Goal: Task Accomplishment & Management: Manage account settings

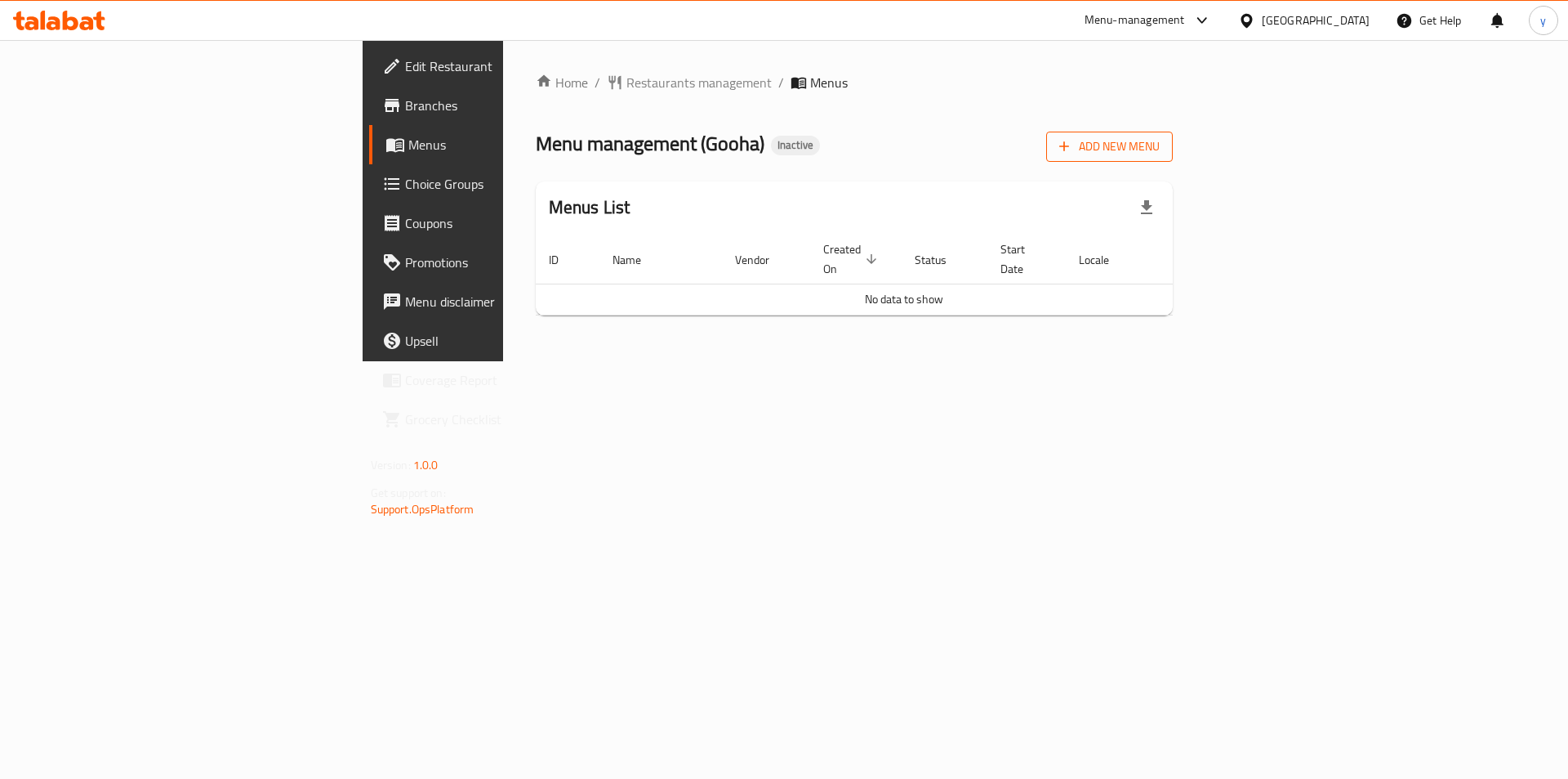
click at [1160, 144] on span "Add New Menu" at bounding box center [1109, 146] width 101 height 20
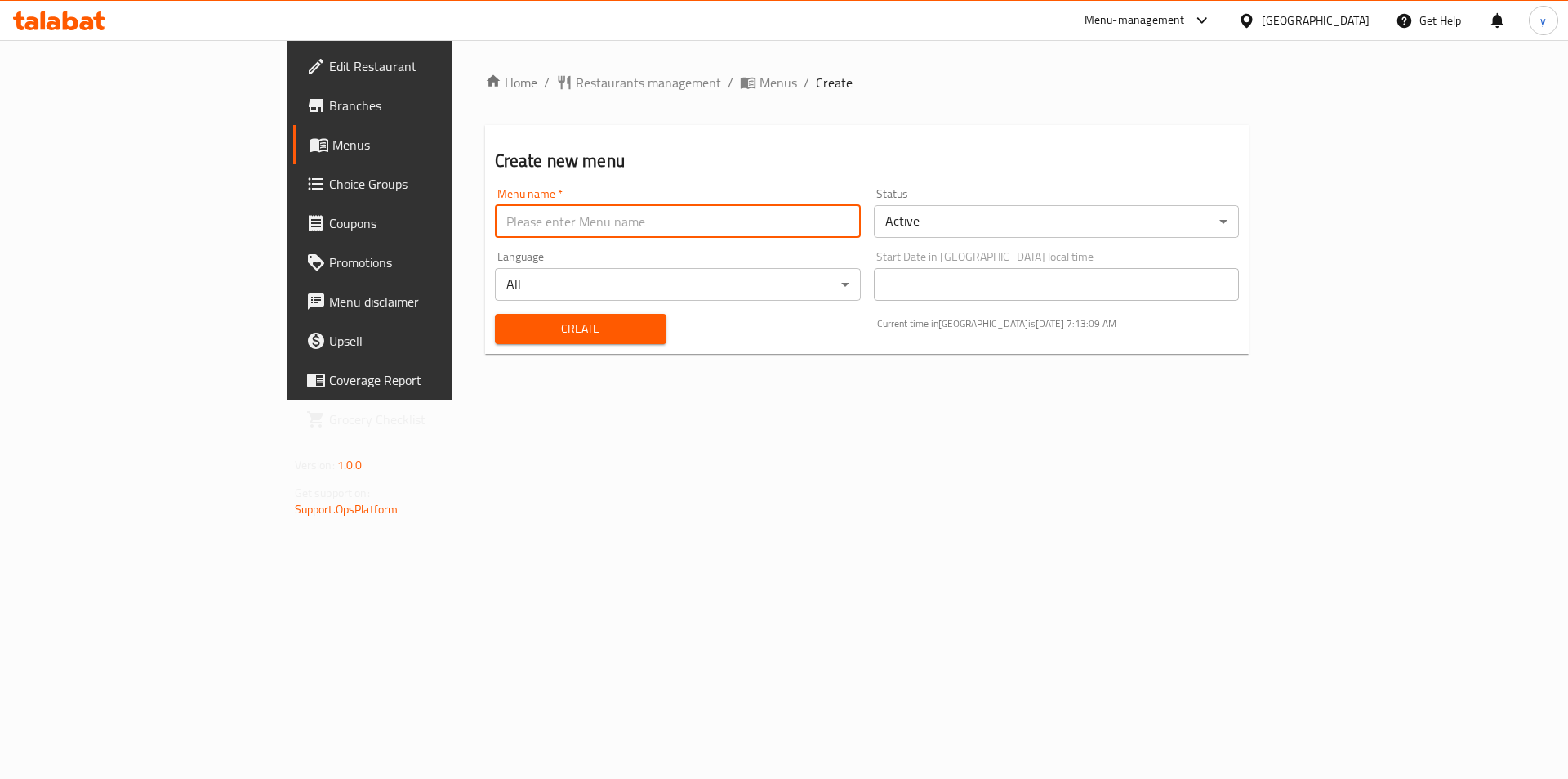
click at [752, 215] on input "text" at bounding box center [678, 222] width 366 height 33
type input "[DATE]"
click at [543, 331] on span "Create" at bounding box center [581, 329] width 145 height 20
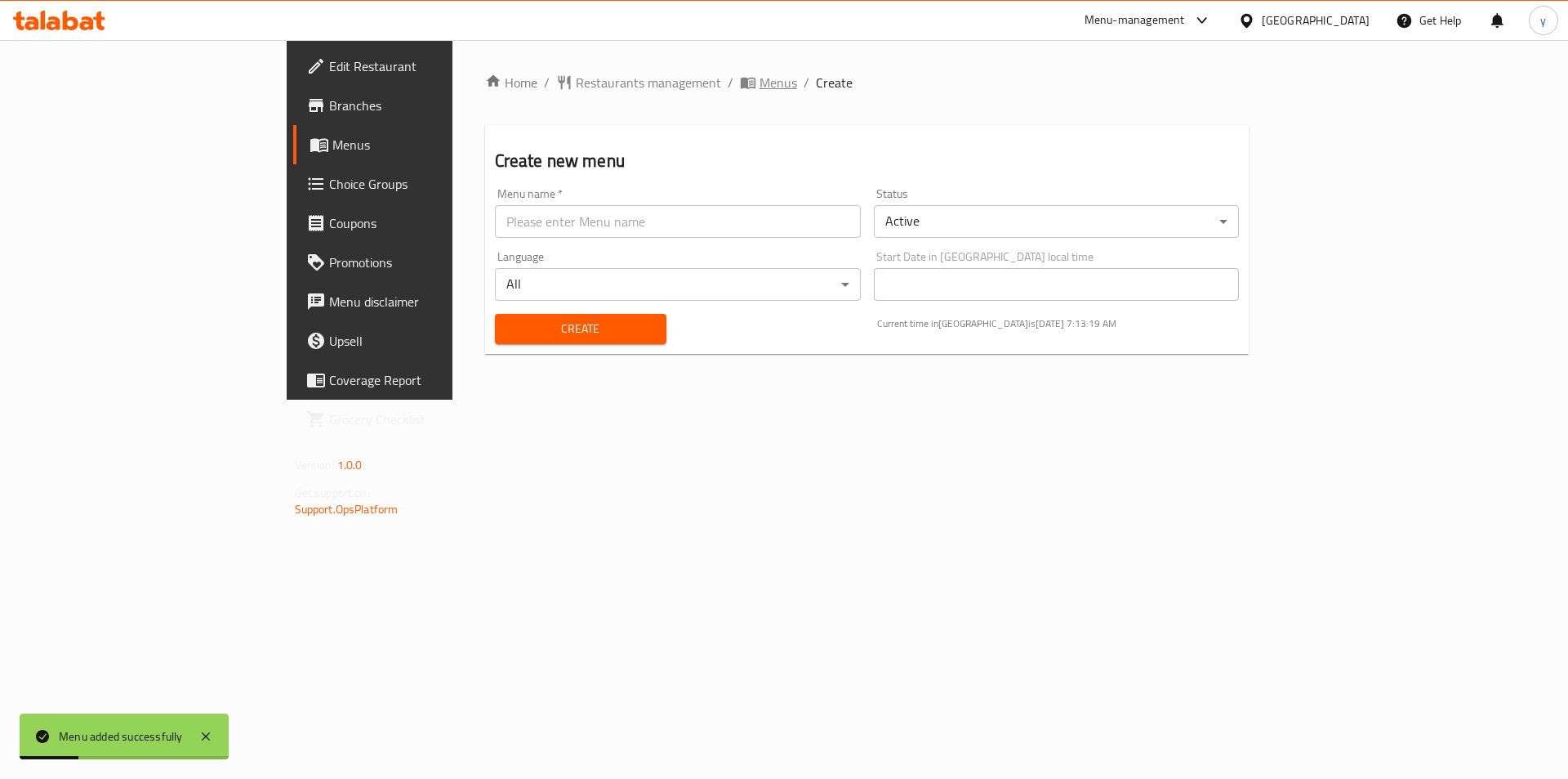
click at [759, 89] on span "Menus" at bounding box center [778, 83] width 37 height 20
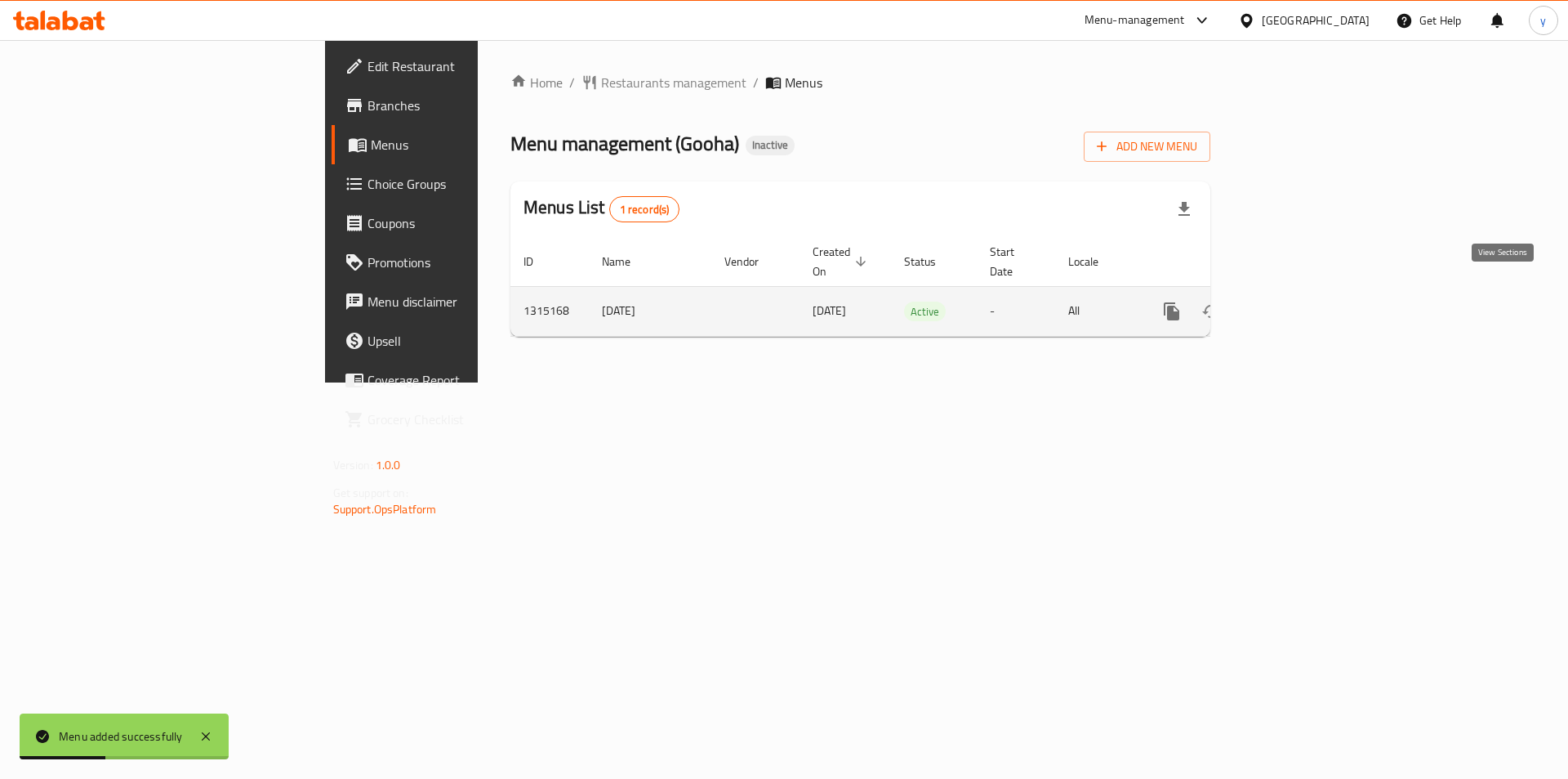
click at [1309, 292] on link "enhanced table" at bounding box center [1289, 311] width 39 height 39
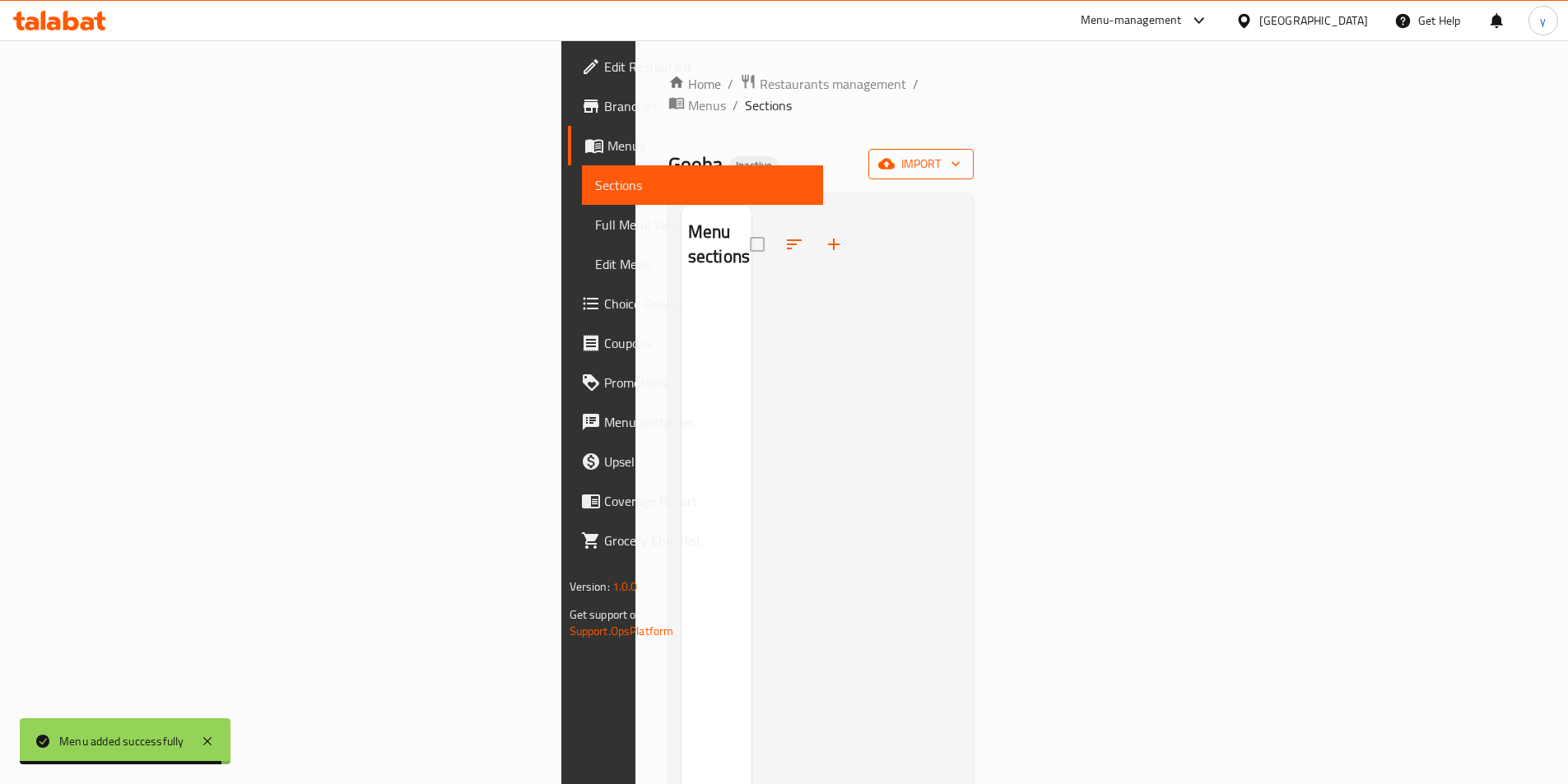
click at [974, 156] on button "import" at bounding box center [921, 164] width 105 height 30
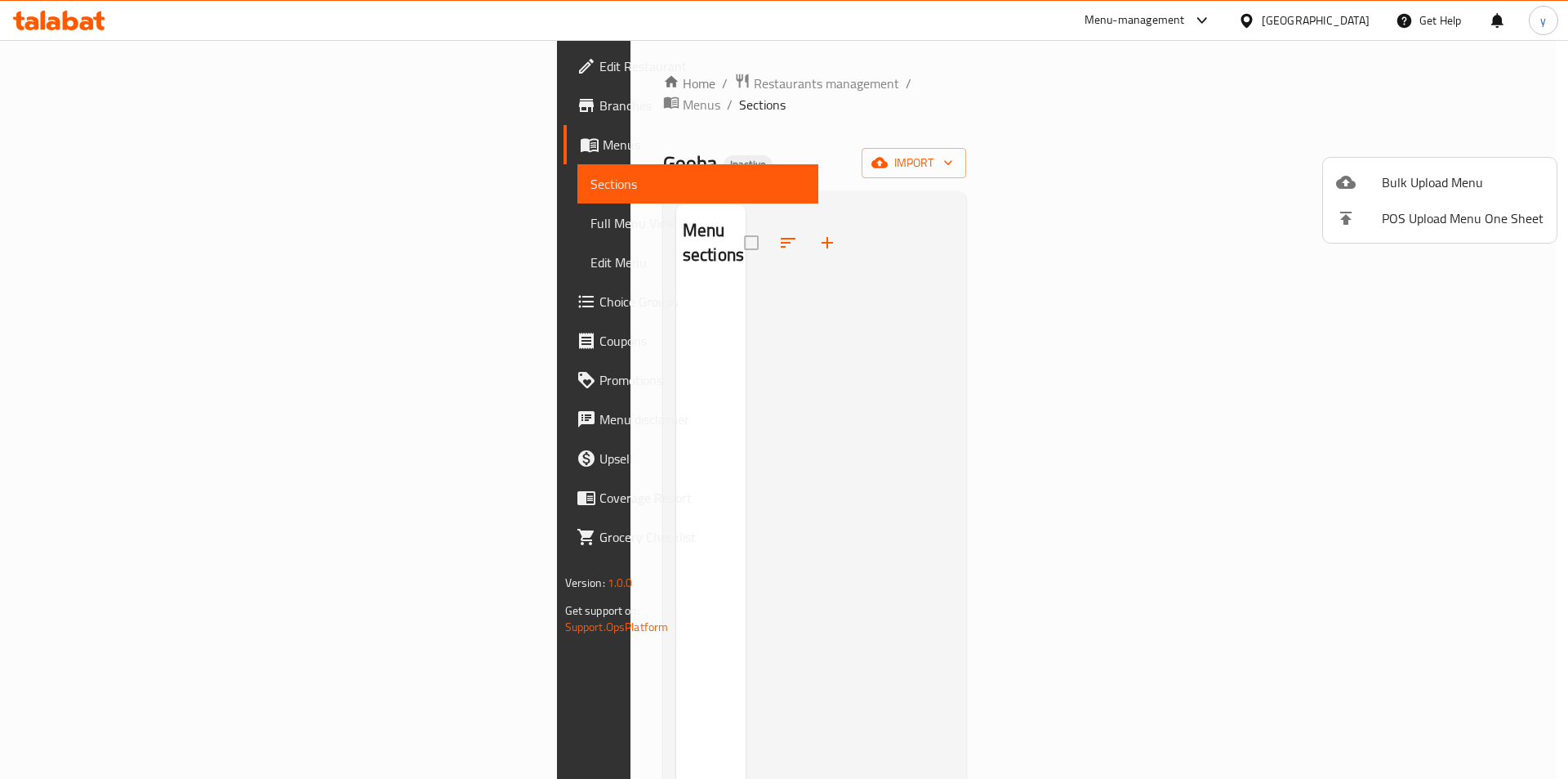
click at [1348, 180] on icon at bounding box center [1346, 182] width 20 height 13
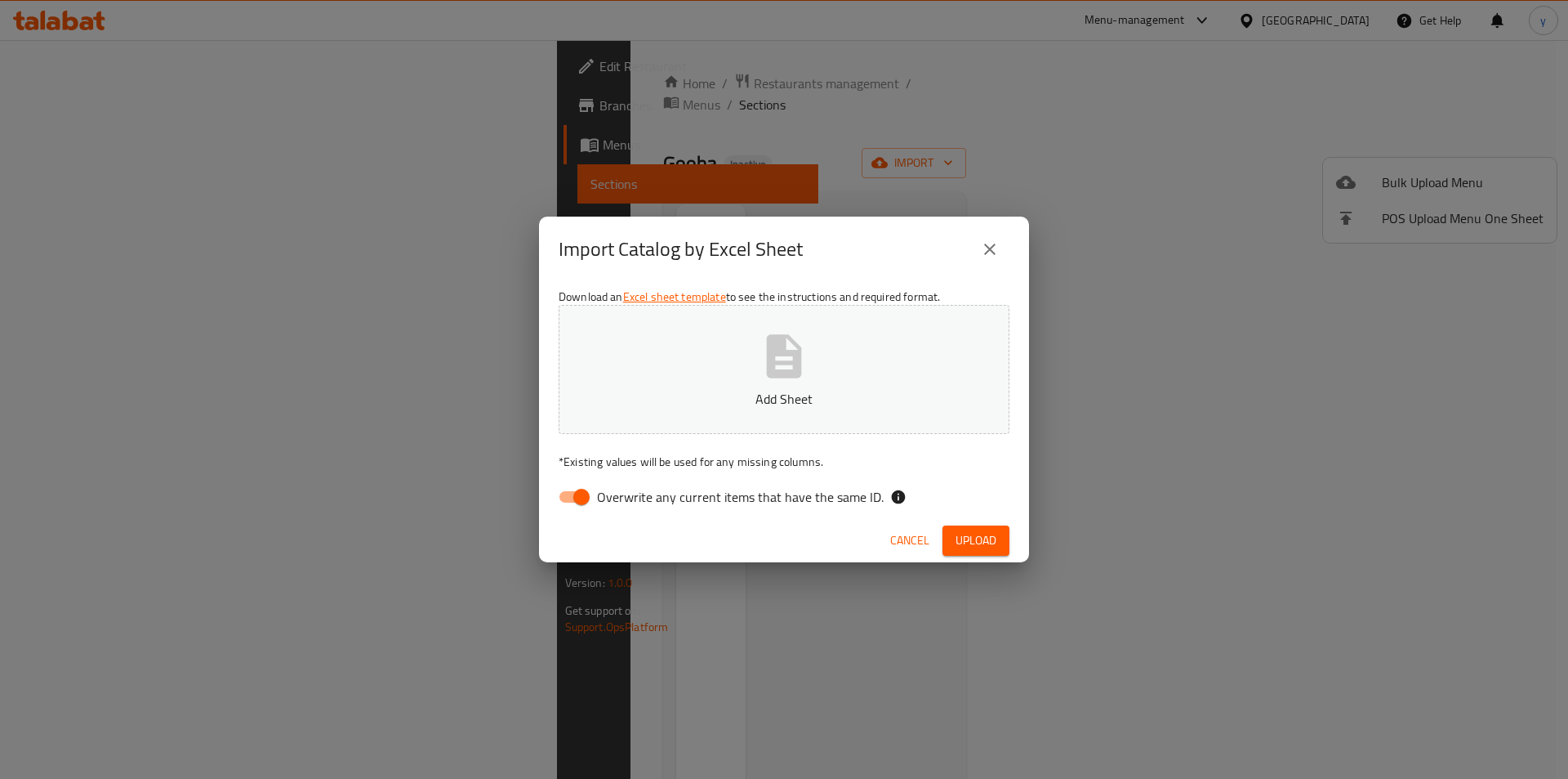
drag, startPoint x: 563, startPoint y: 505, endPoint x: 678, endPoint y: 417, distance: 144.8
click at [564, 505] on input "Overwrite any current items that have the same ID." at bounding box center [581, 497] width 93 height 31
checkbox input "false"
click at [709, 388] on button "Add Sheet" at bounding box center [784, 369] width 451 height 129
click at [976, 536] on span "Upload" at bounding box center [976, 541] width 41 height 20
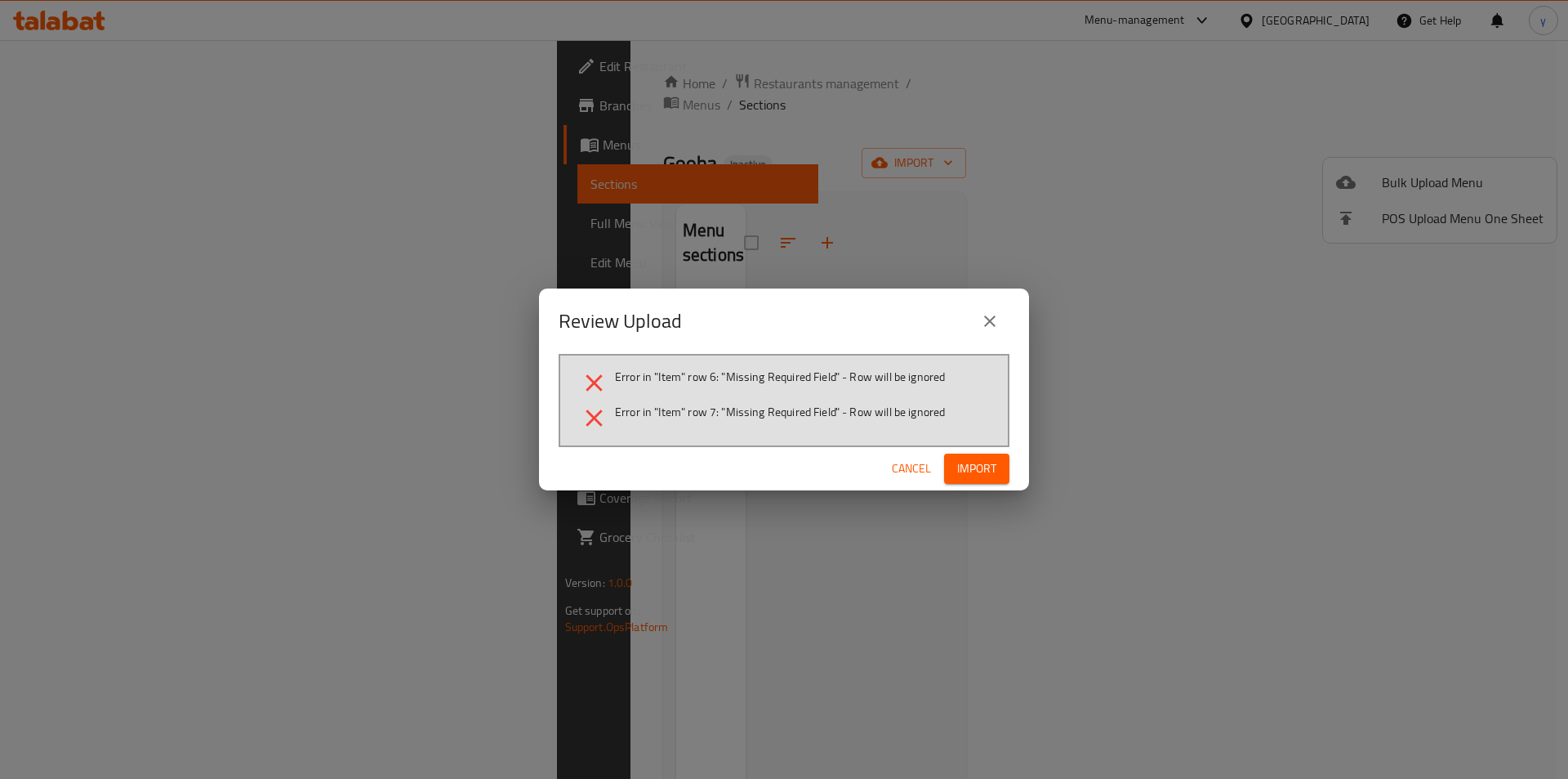
click at [1000, 326] on button "close" at bounding box center [989, 321] width 39 height 39
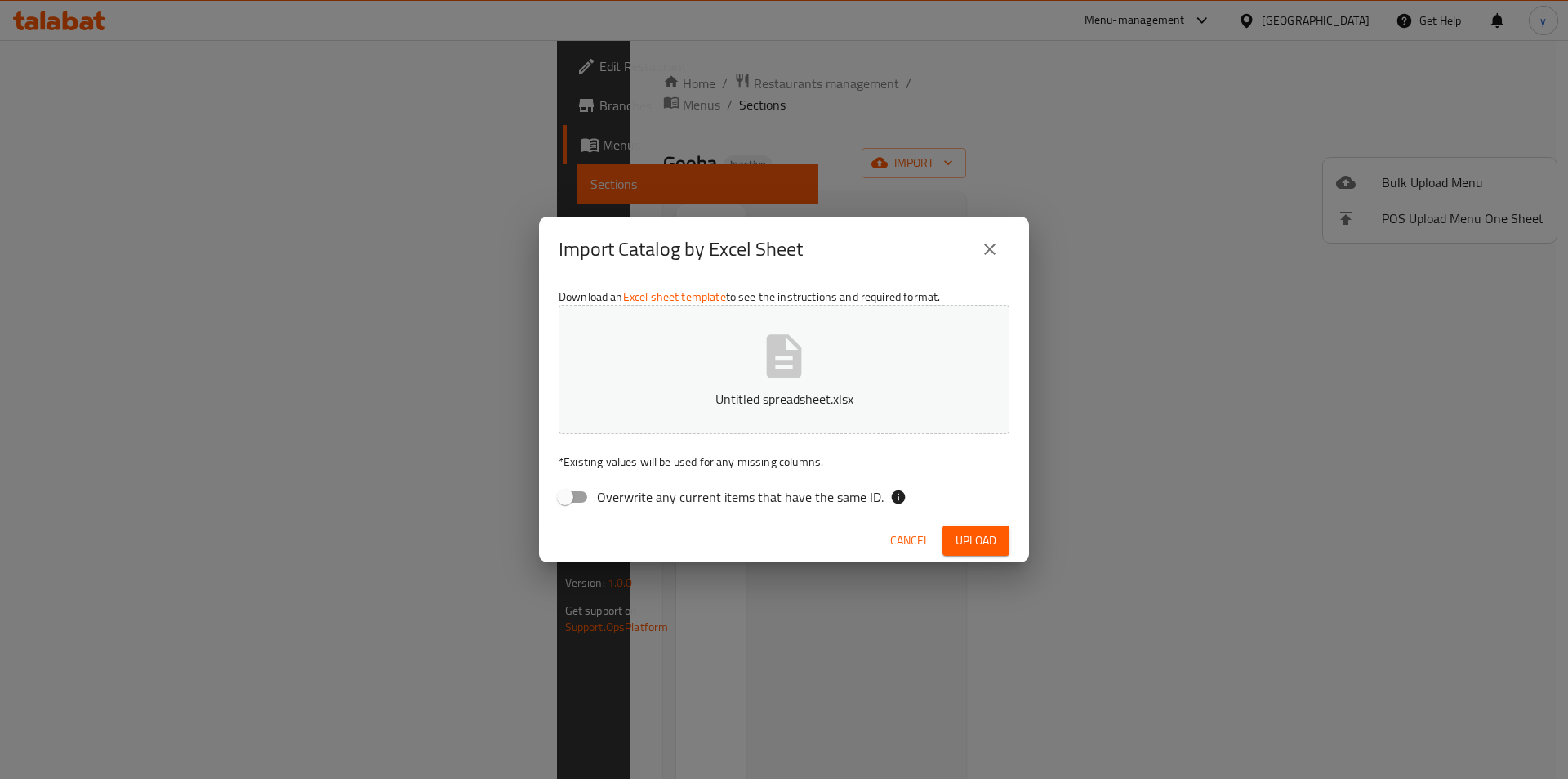
click at [781, 362] on icon "button" at bounding box center [784, 356] width 35 height 44
click at [980, 539] on span "Upload" at bounding box center [976, 541] width 41 height 20
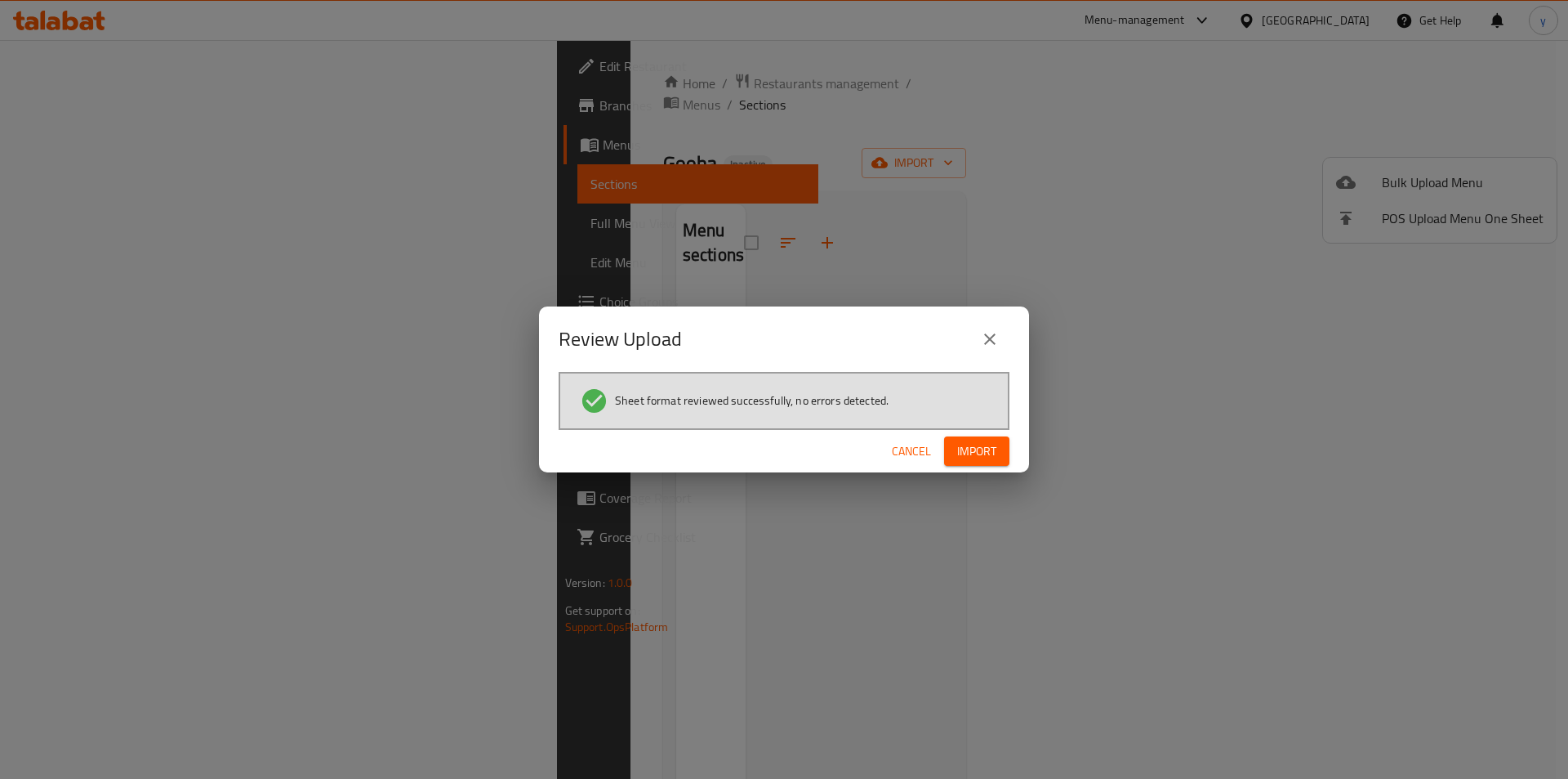
click at [989, 459] on span "Import" at bounding box center [977, 452] width 39 height 20
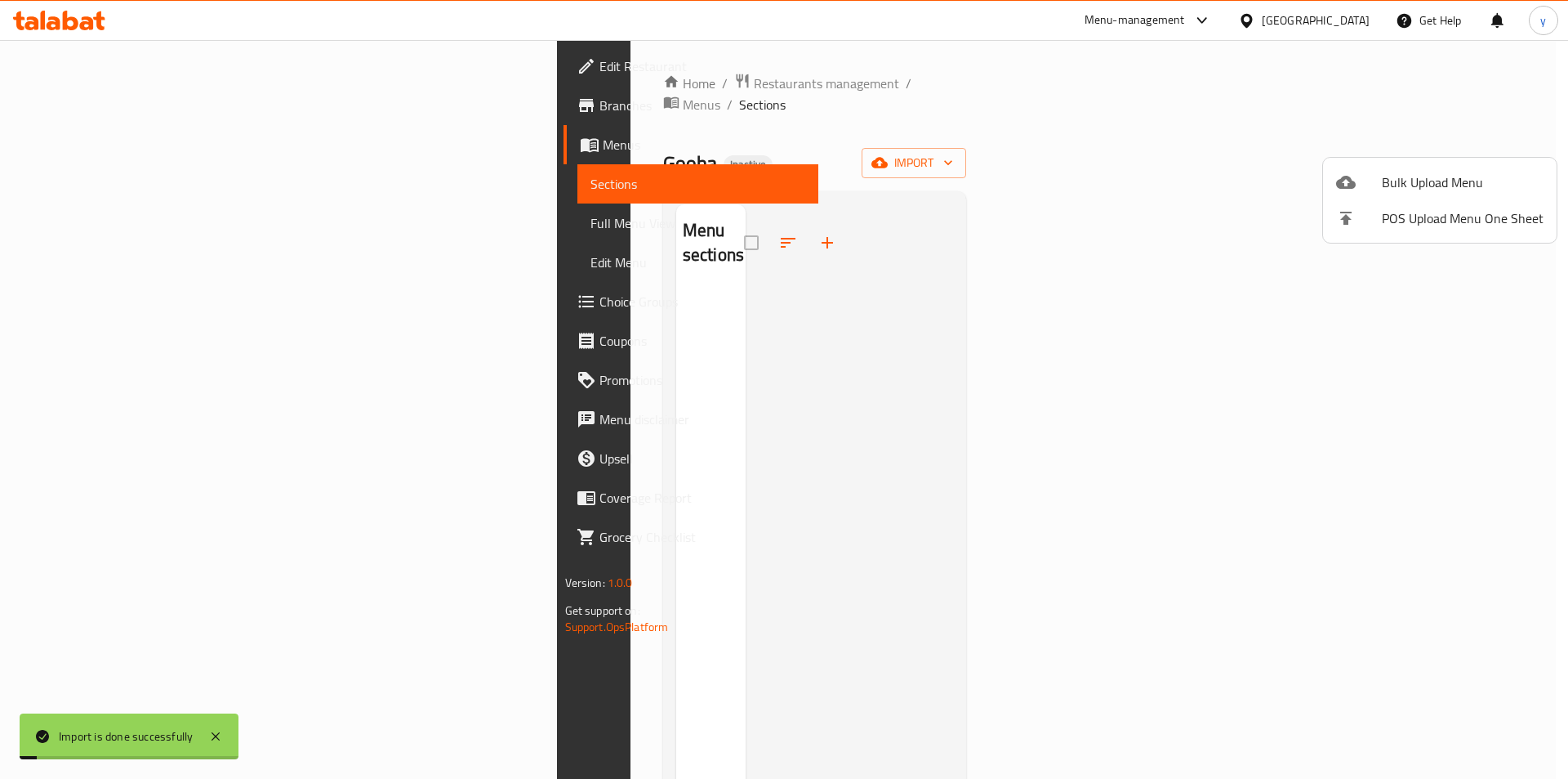
click at [172, 229] on div at bounding box center [784, 389] width 1568 height 779
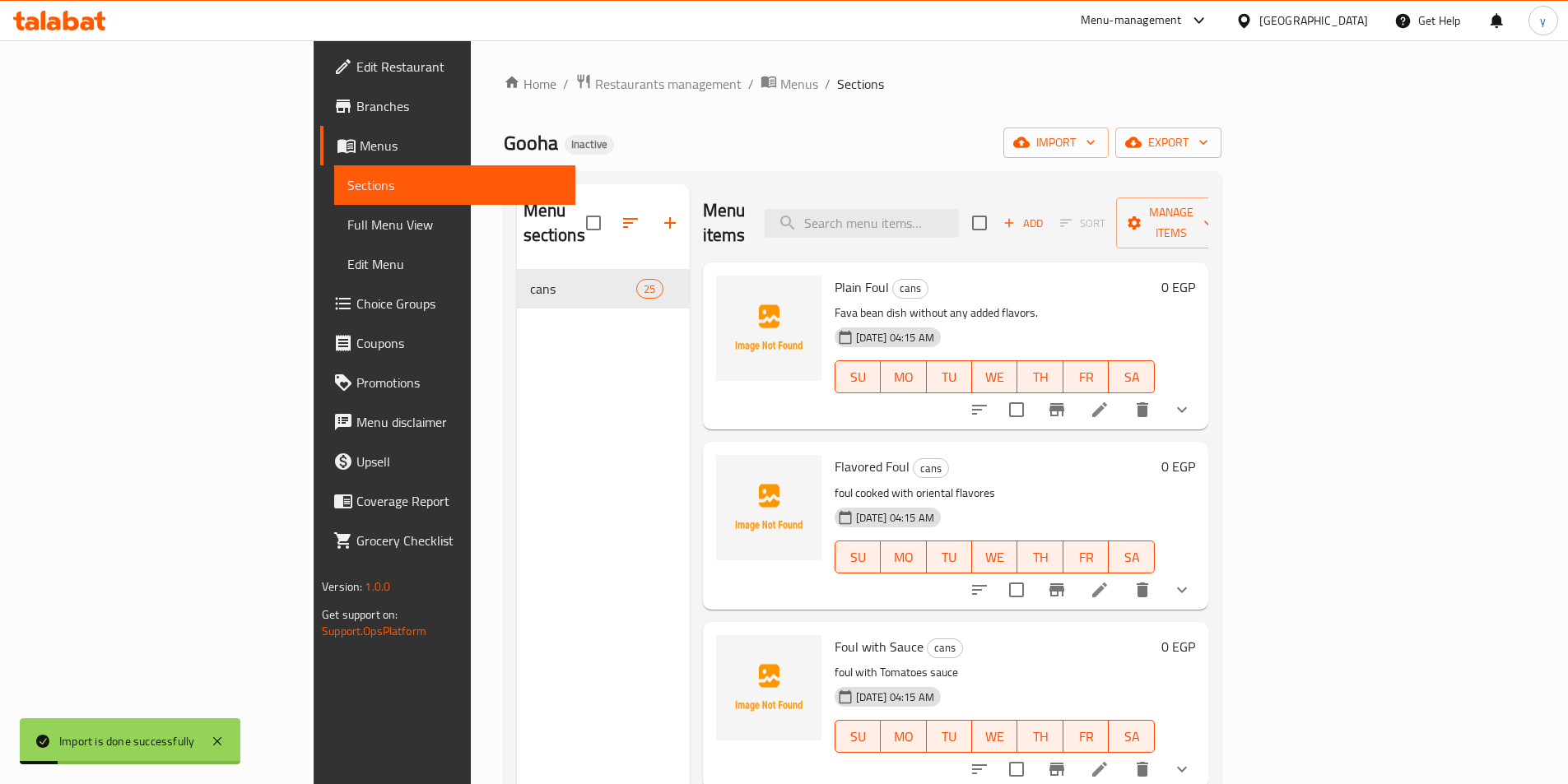
click at [347, 231] on span "Full Menu View" at bounding box center [454, 225] width 215 height 20
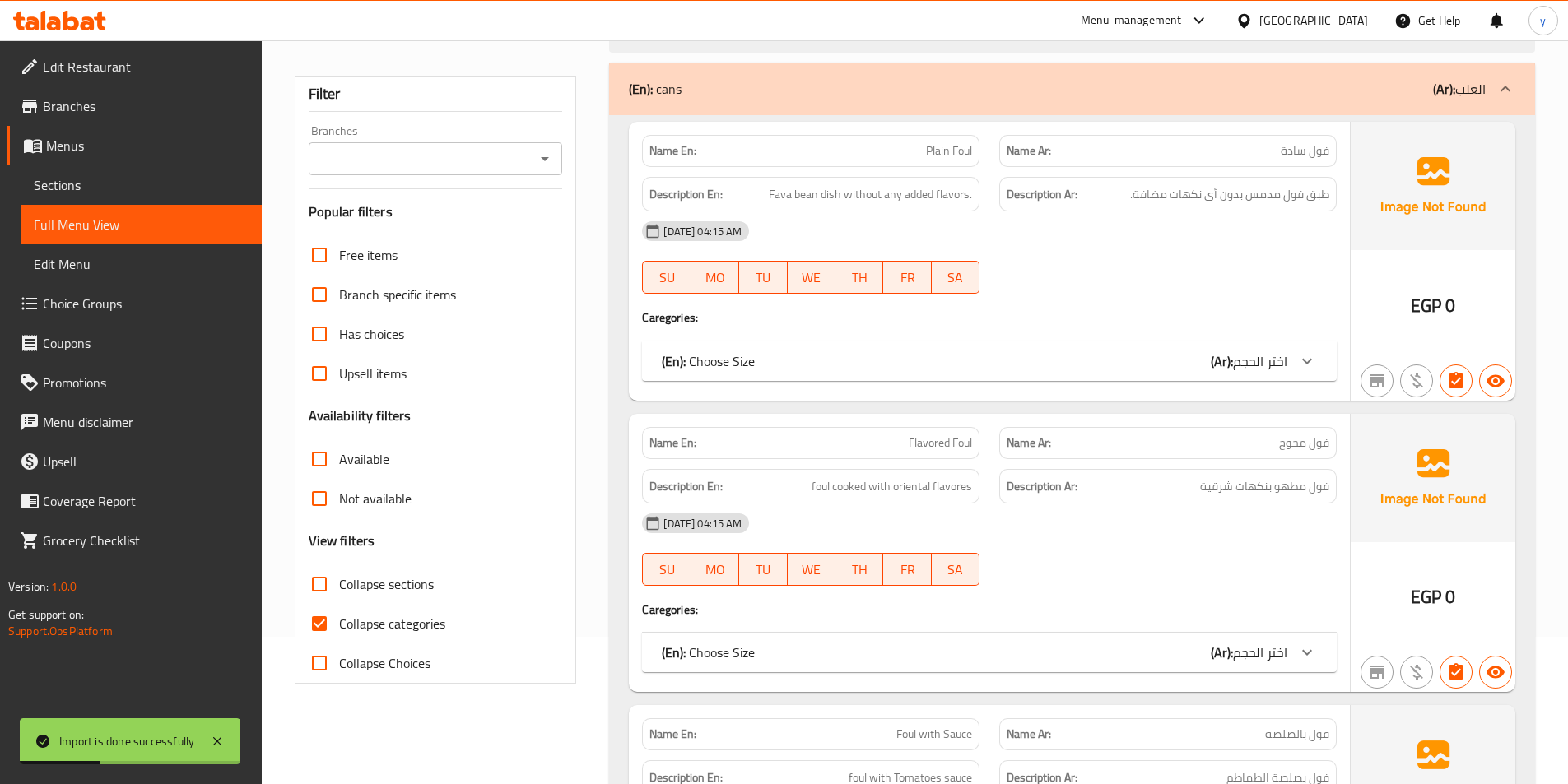
scroll to position [165, 0]
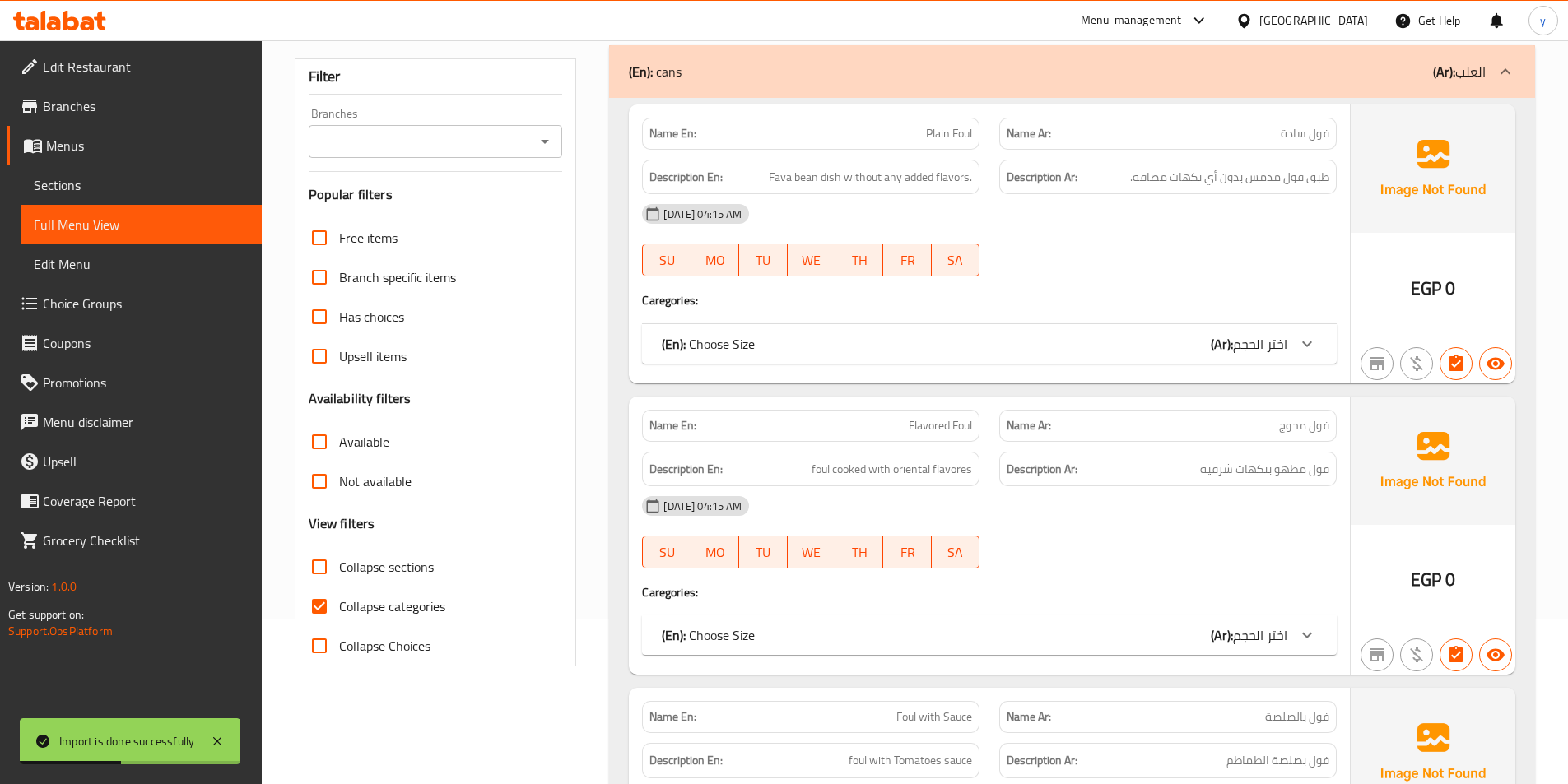
click at [320, 601] on input "Collapse categories" at bounding box center [319, 606] width 39 height 39
checkbox input "false"
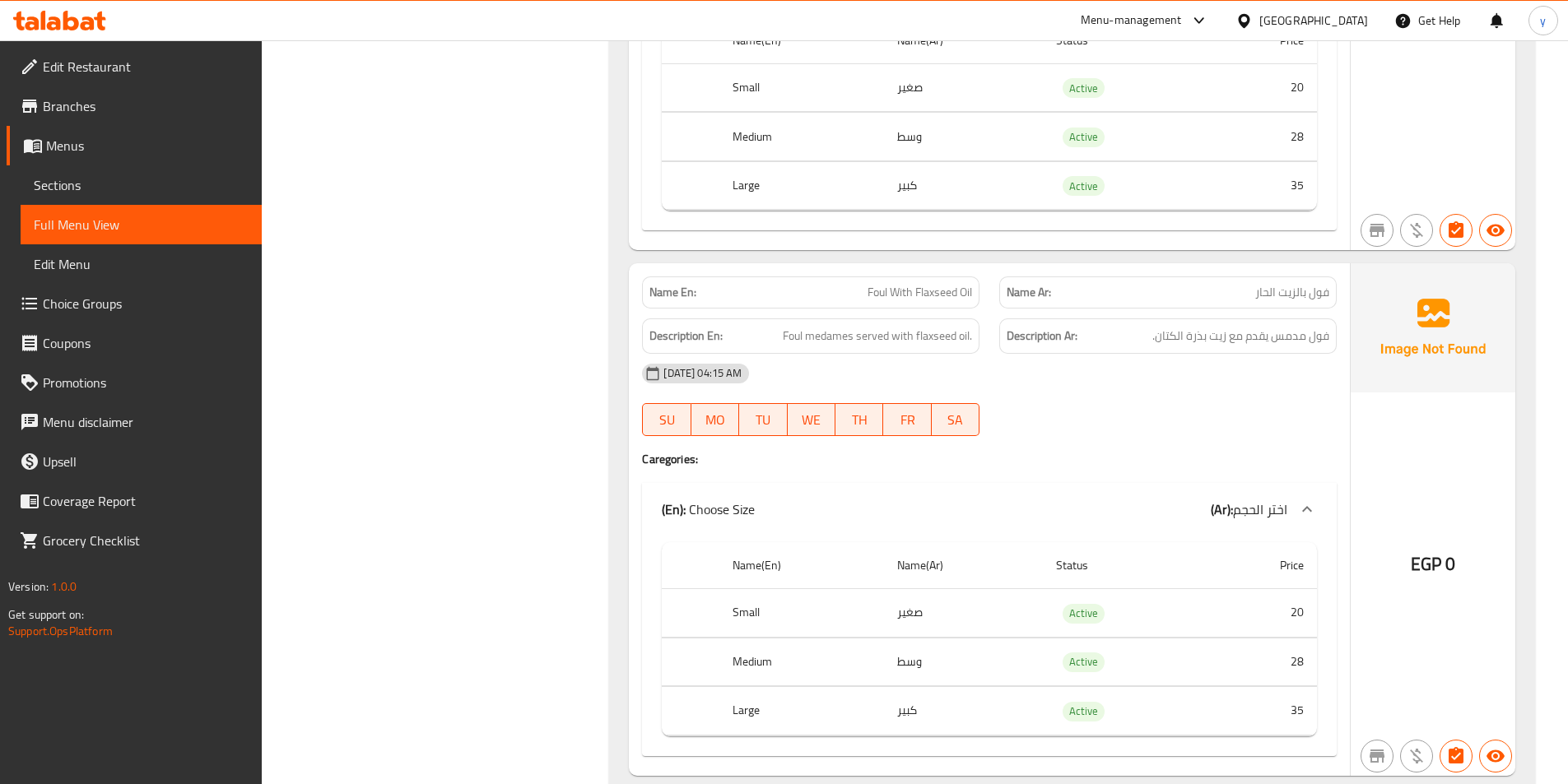
scroll to position [2139, 0]
click at [538, 38] on div "Menu-management [GEOGRAPHIC_DATA] Get Help y" at bounding box center [784, 20] width 1568 height 39
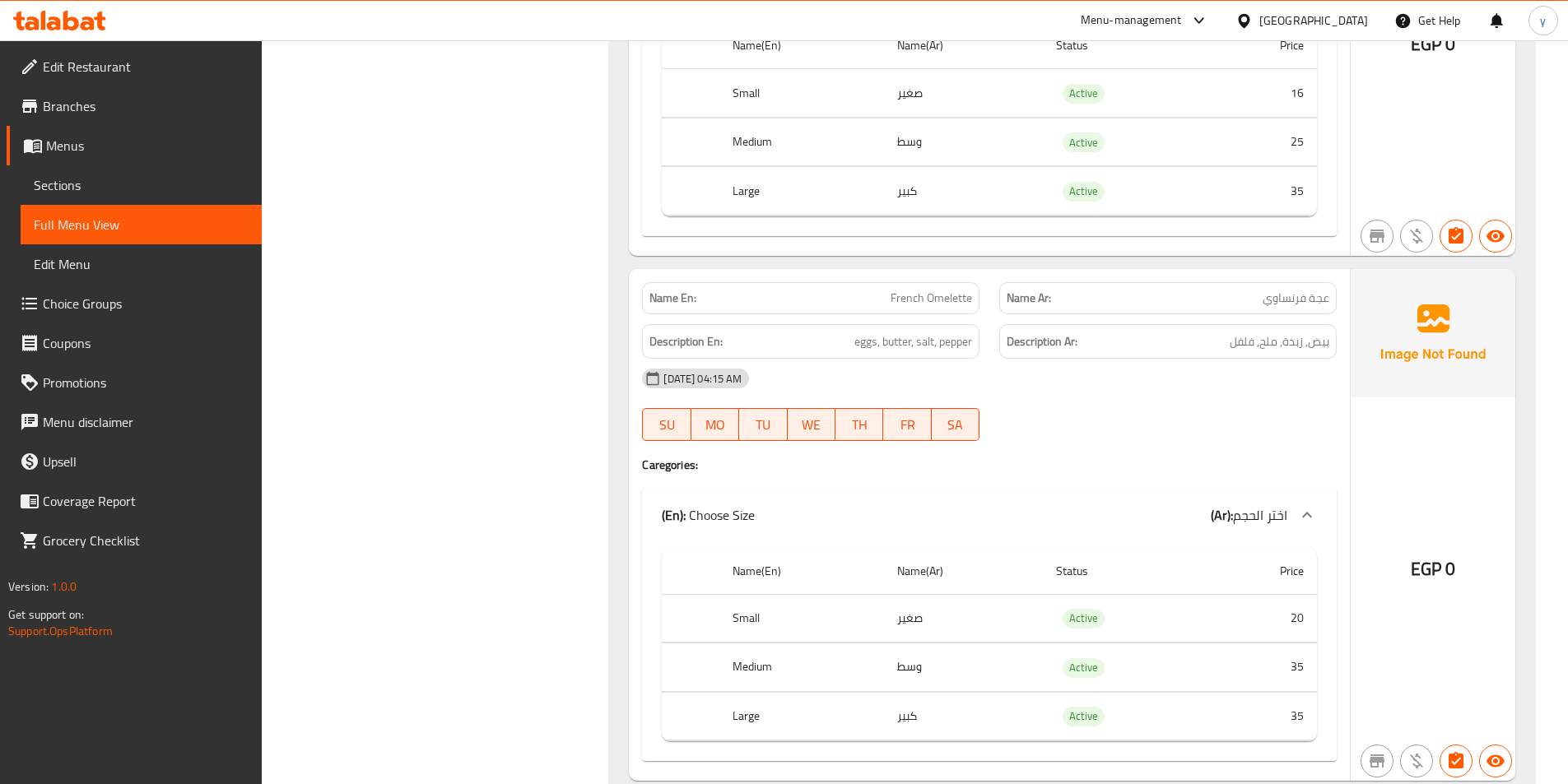
scroll to position [9952, 0]
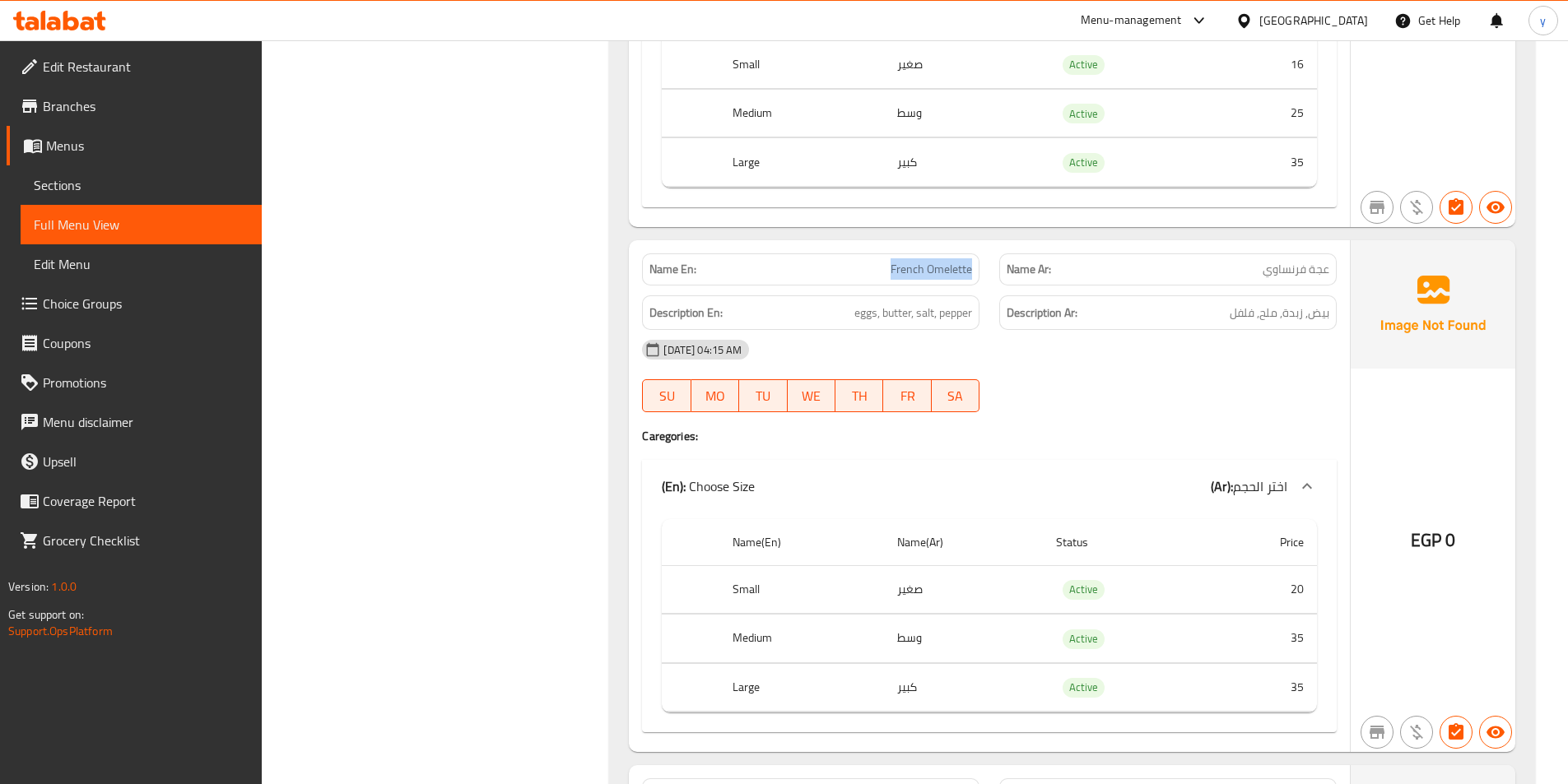
drag, startPoint x: 885, startPoint y: 266, endPoint x: 983, endPoint y: 270, distance: 98.1
click at [983, 270] on div "Name En: French Omelette" at bounding box center [811, 269] width 357 height 52
copy span "French Omelette"
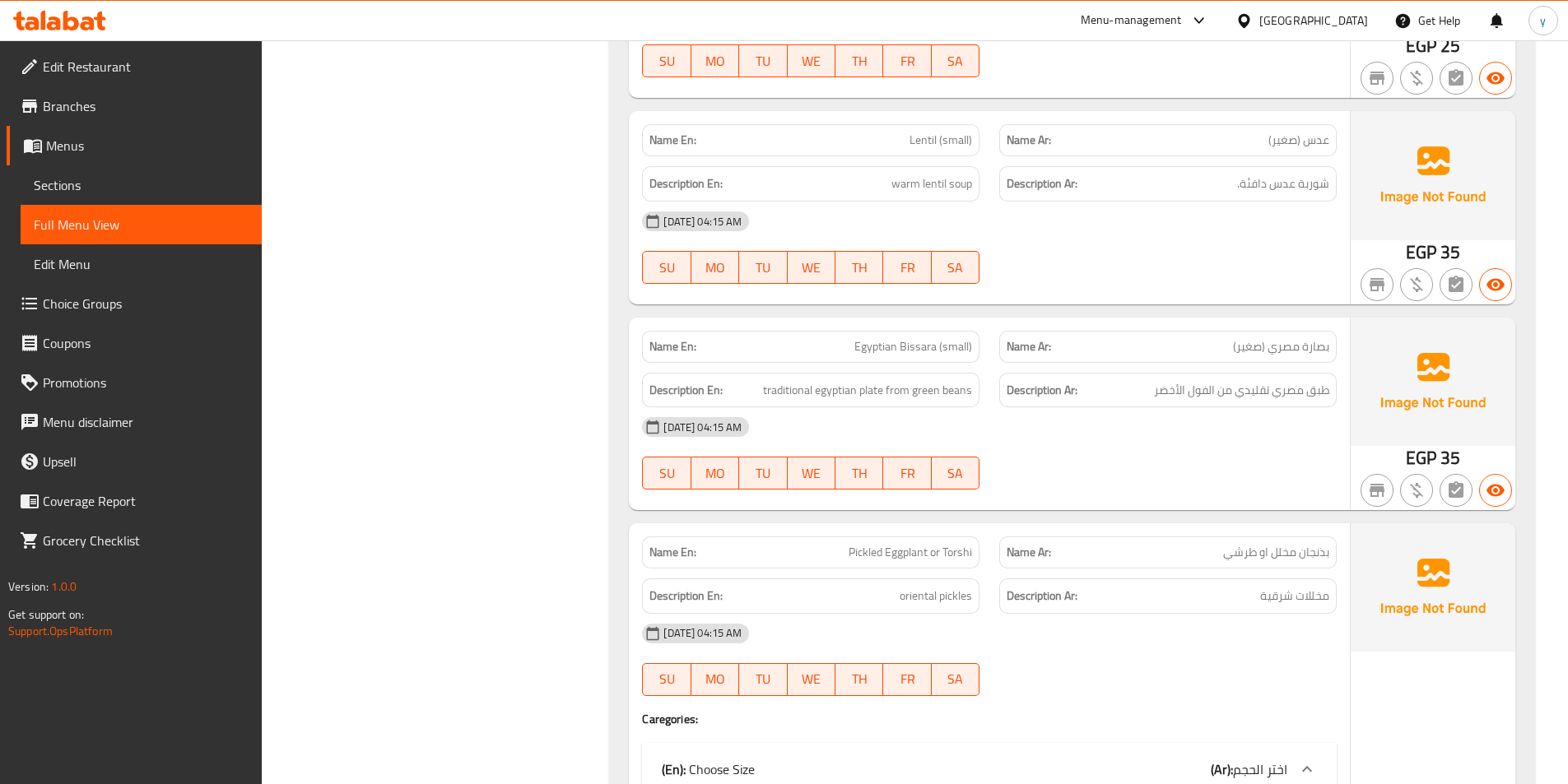
scroll to position [11727, 0]
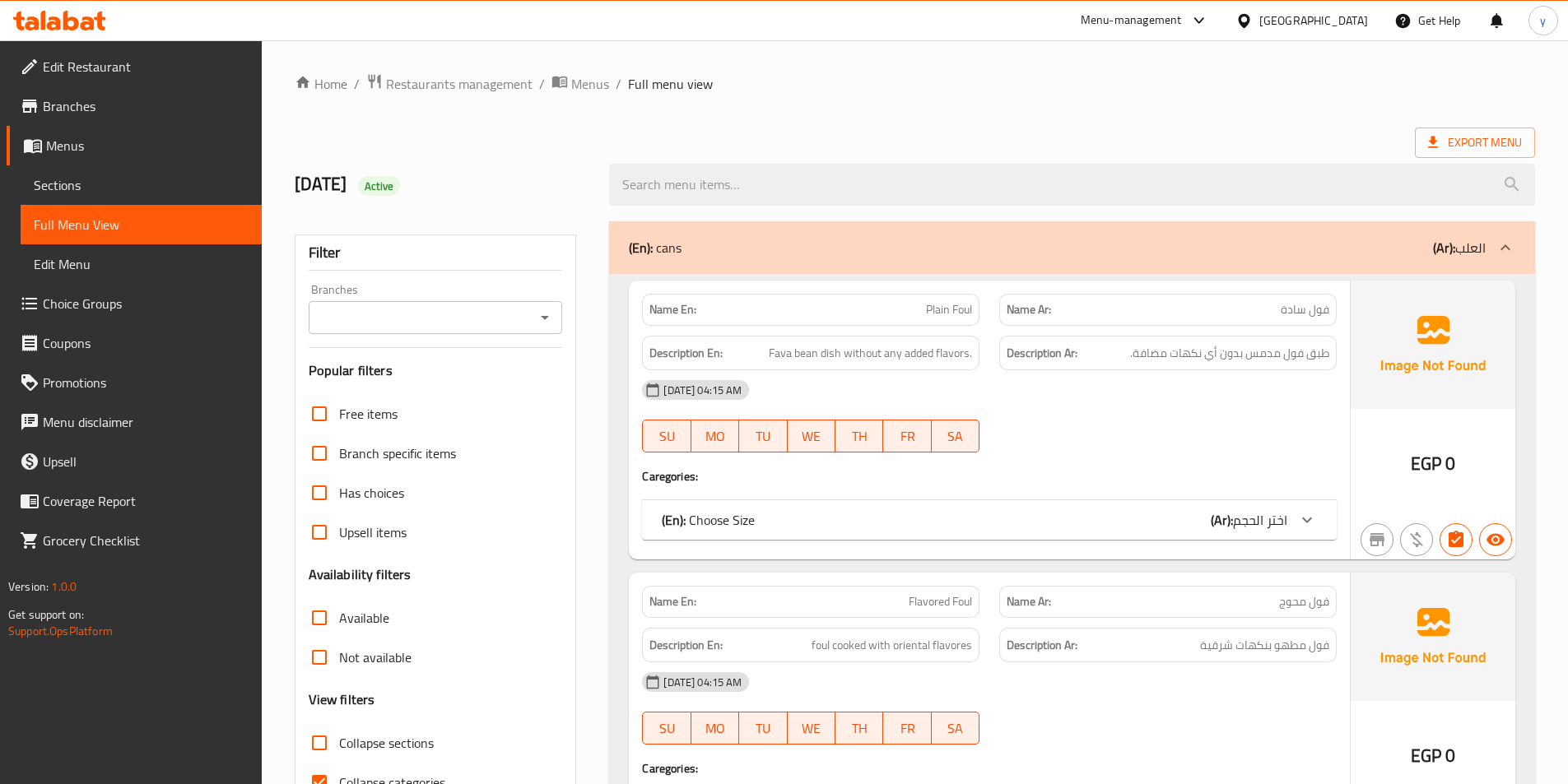
click at [159, 174] on link "Sections" at bounding box center [140, 185] width 241 height 39
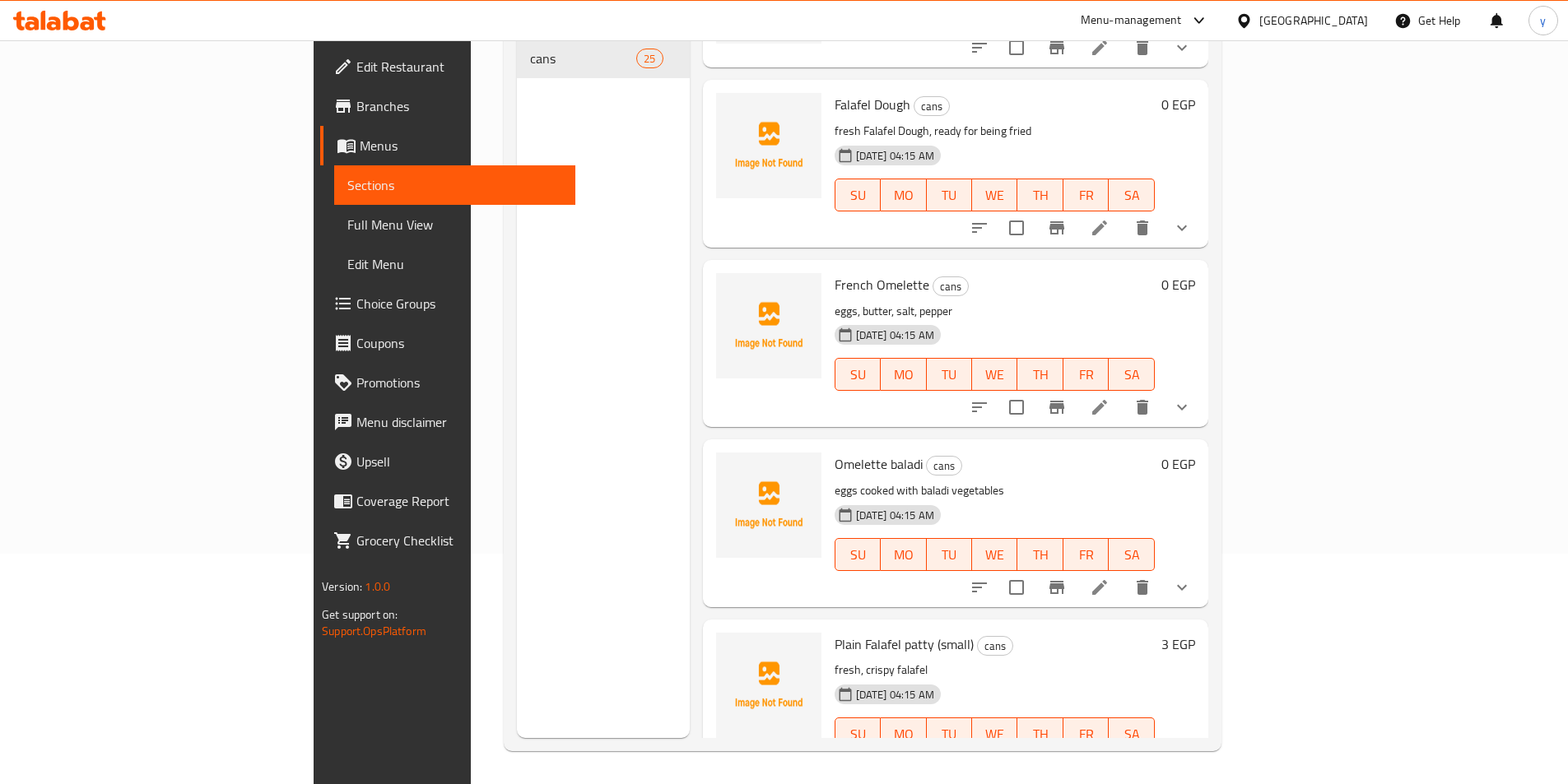
scroll to position [2796, 0]
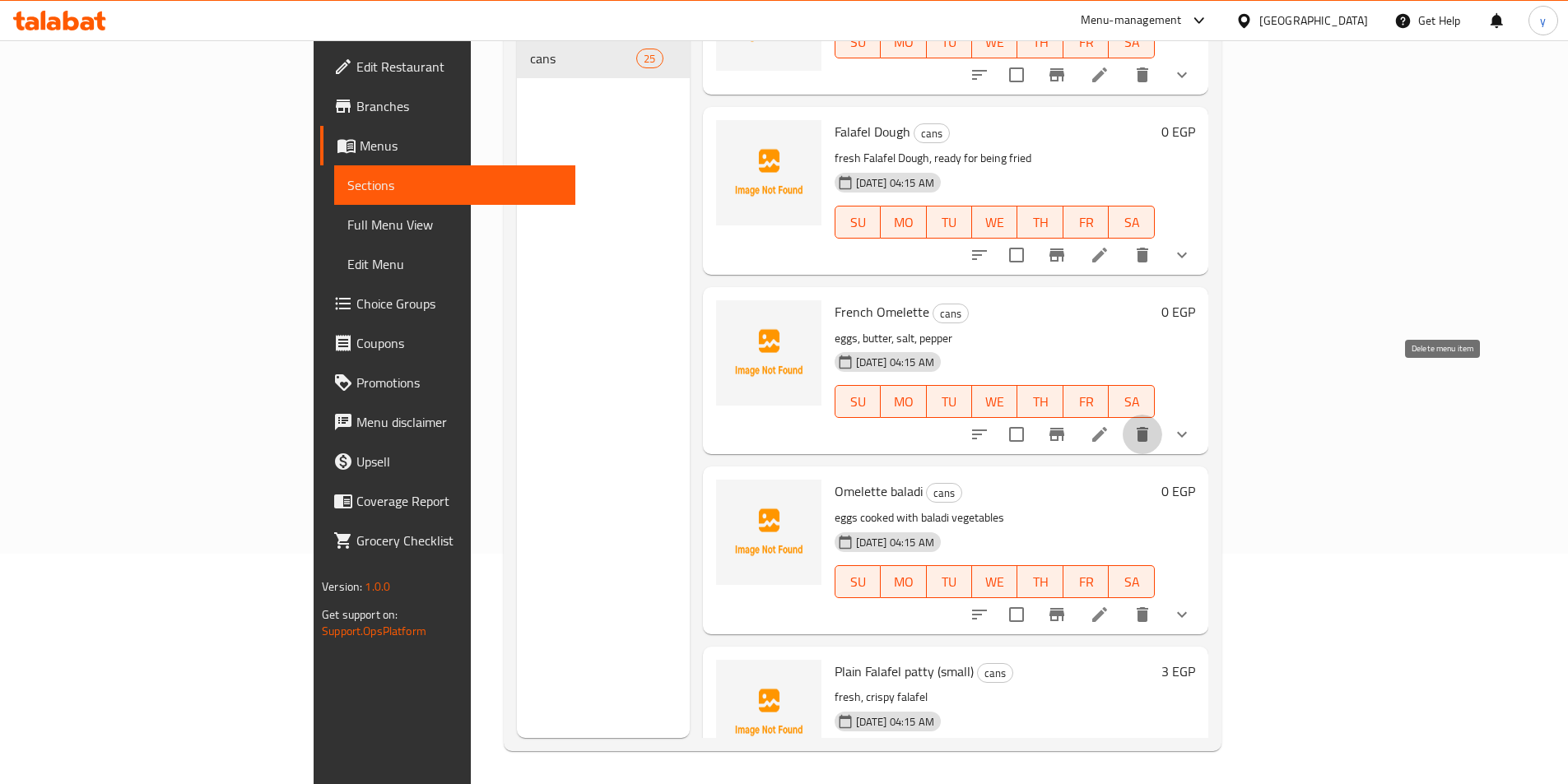
click at [1148, 427] on icon "delete" at bounding box center [1142, 435] width 12 height 15
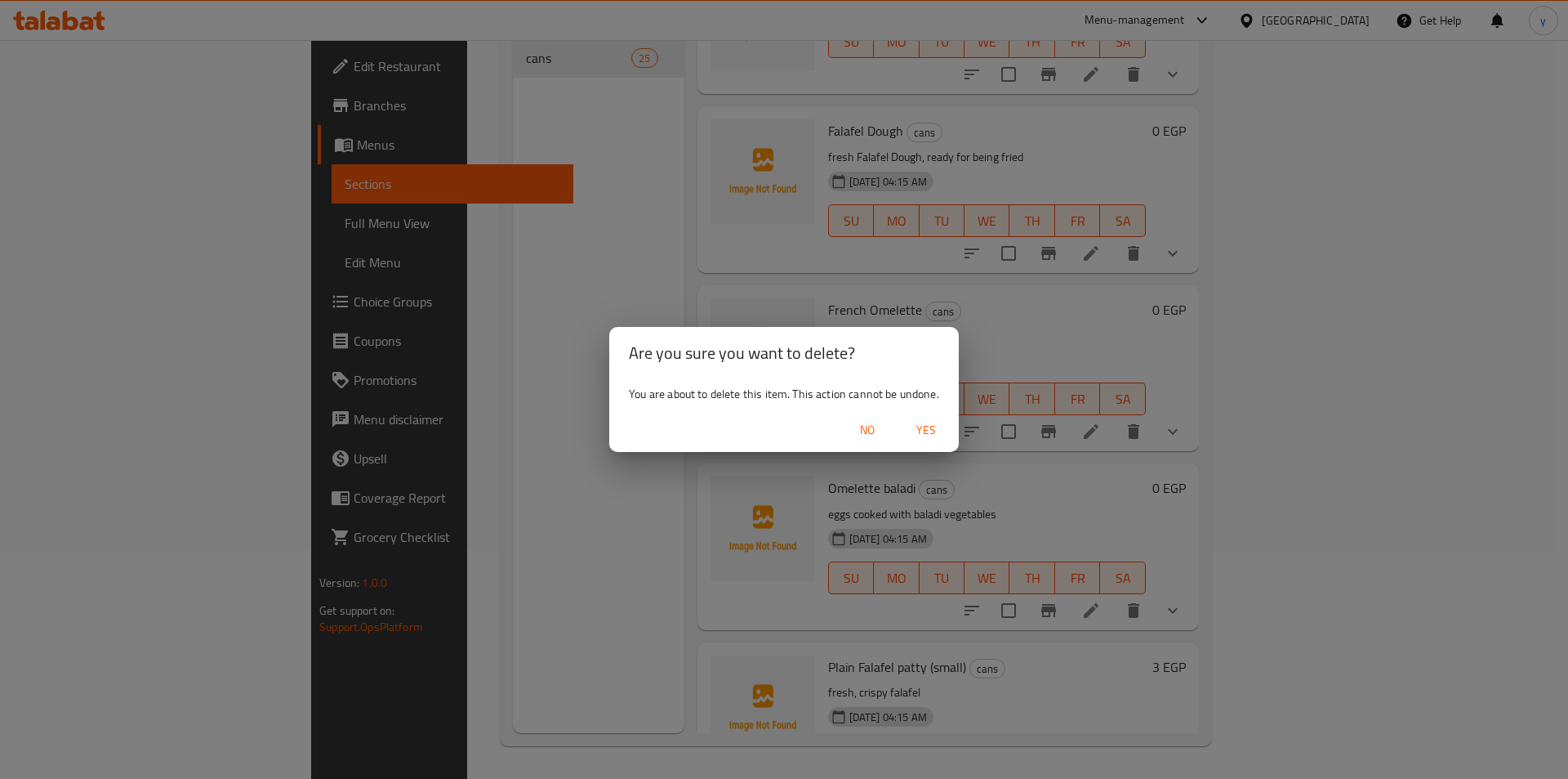
click at [932, 427] on span "Yes" at bounding box center [926, 430] width 39 height 20
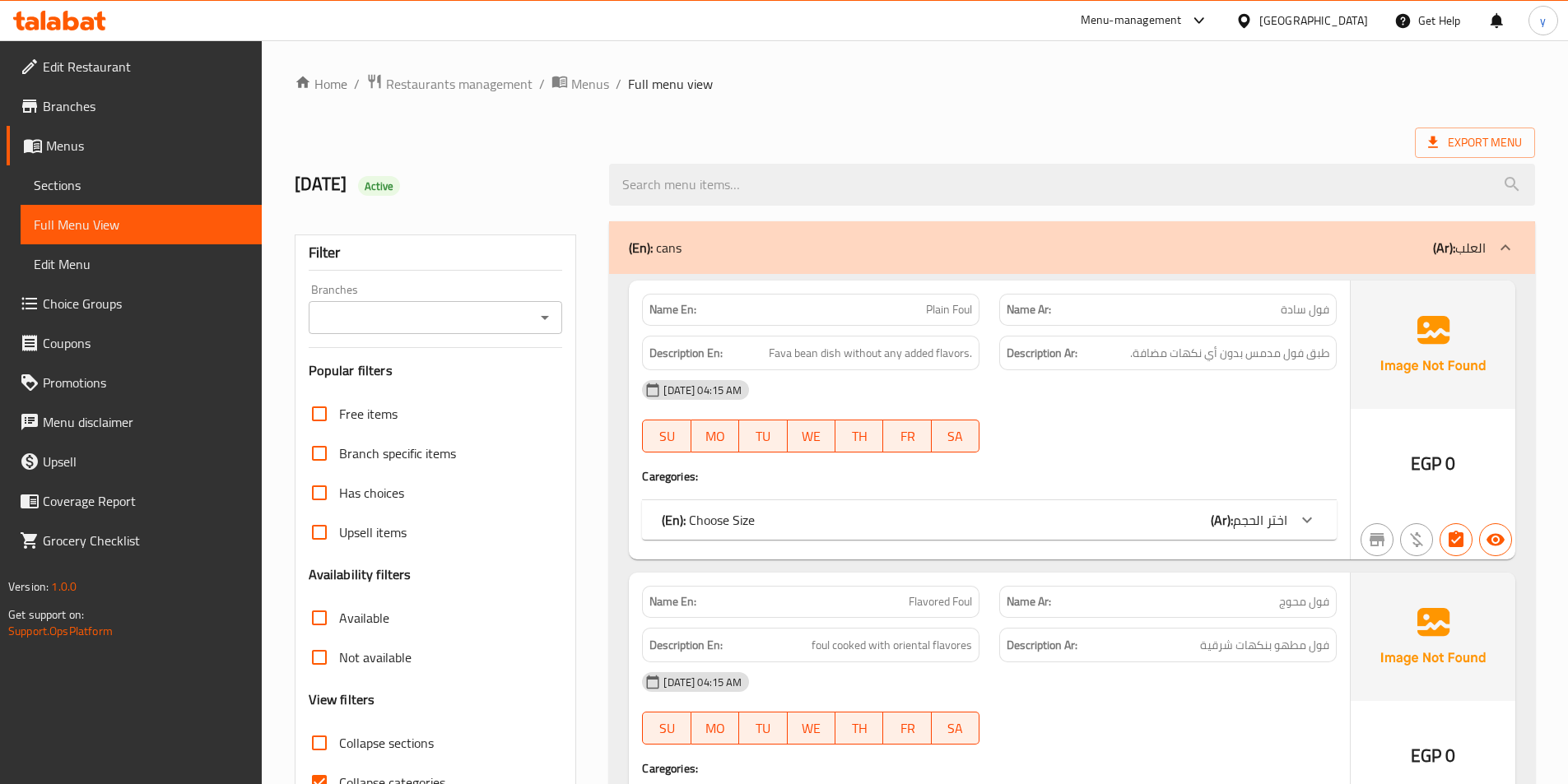
scroll to position [165, 0]
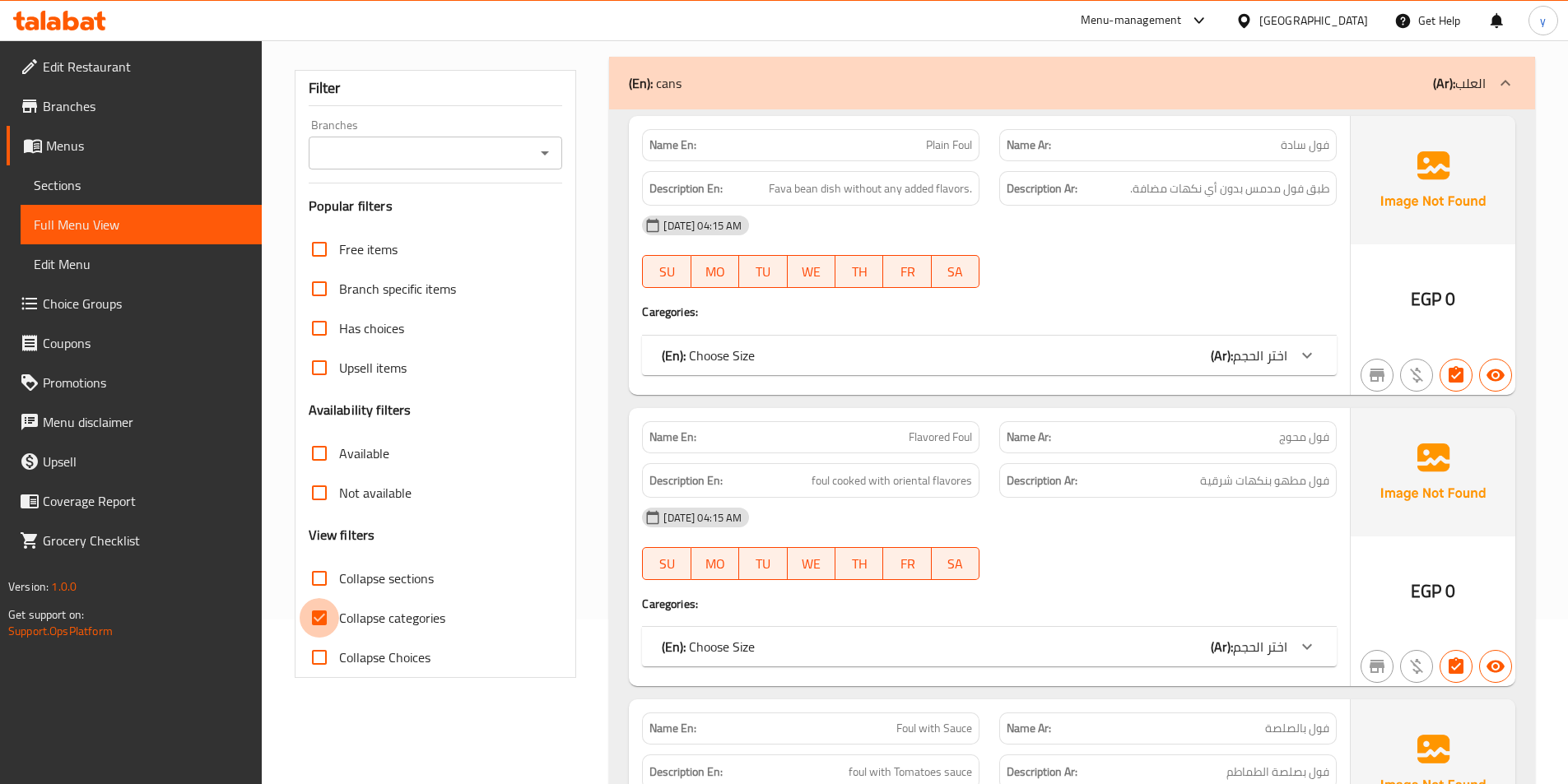
click at [314, 628] on input "Collapse categories" at bounding box center [319, 618] width 39 height 39
checkbox input "false"
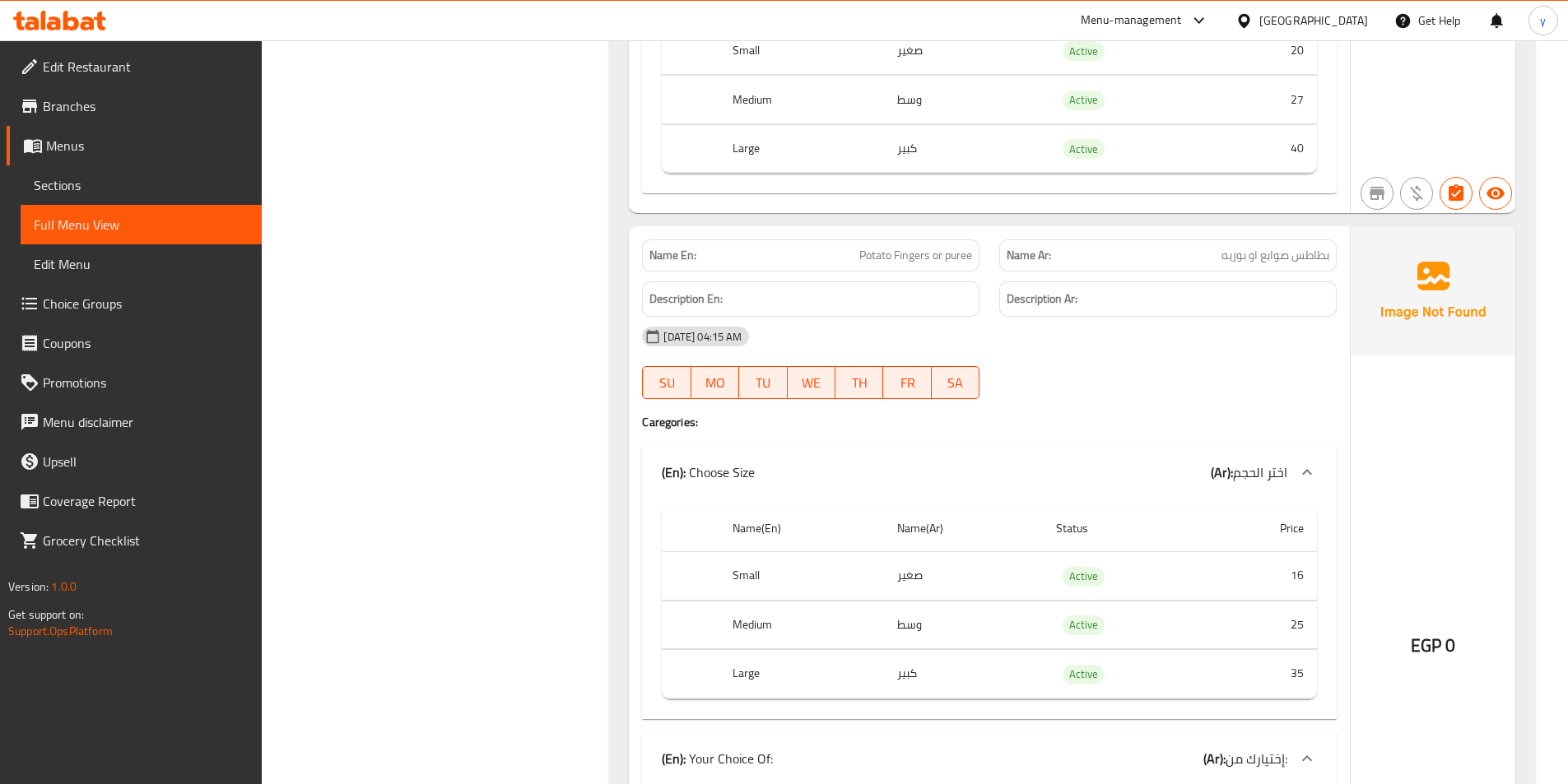
scroll to position [0, 0]
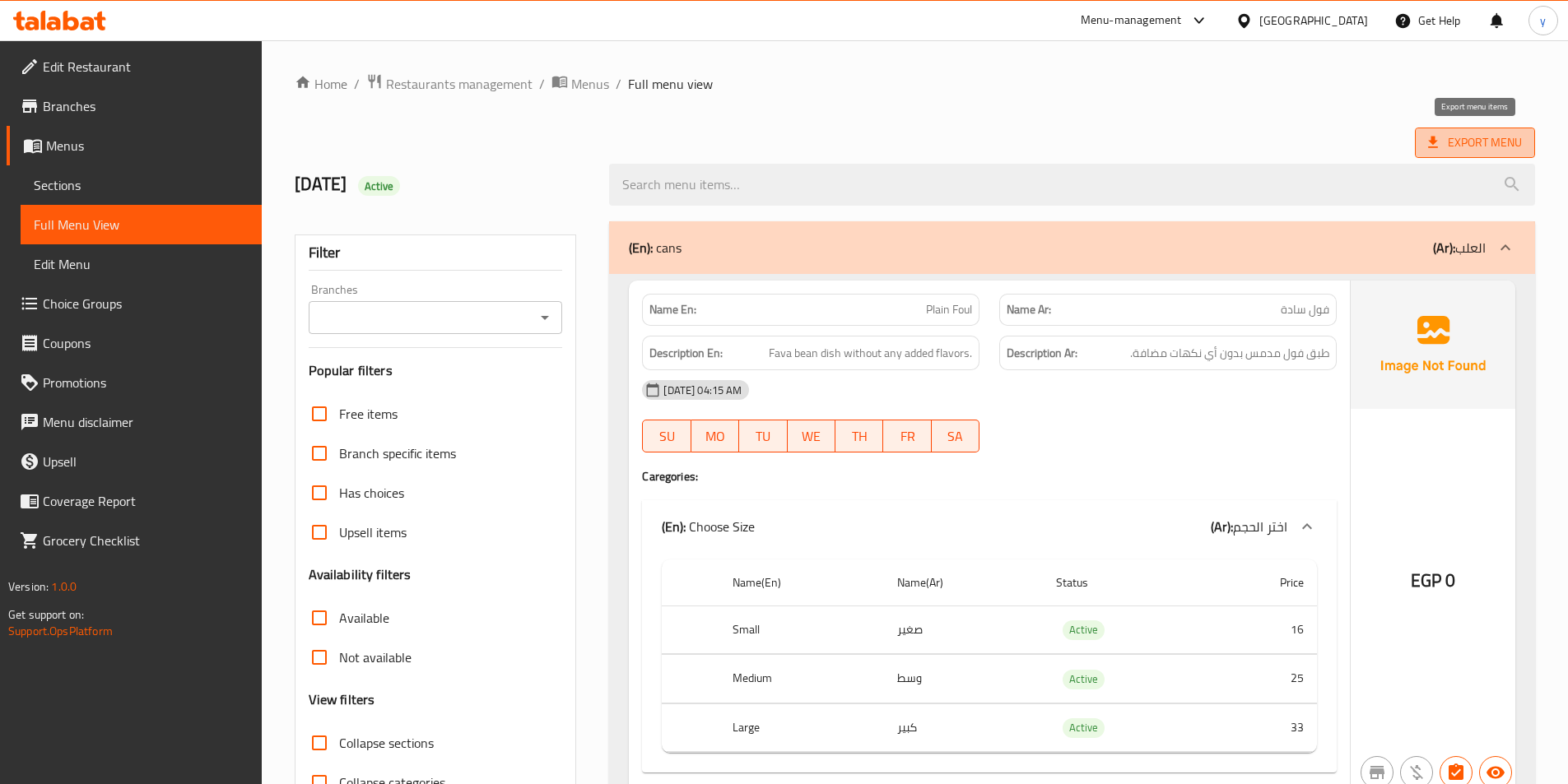
click at [1481, 143] on span "Export Menu" at bounding box center [1475, 143] width 93 height 20
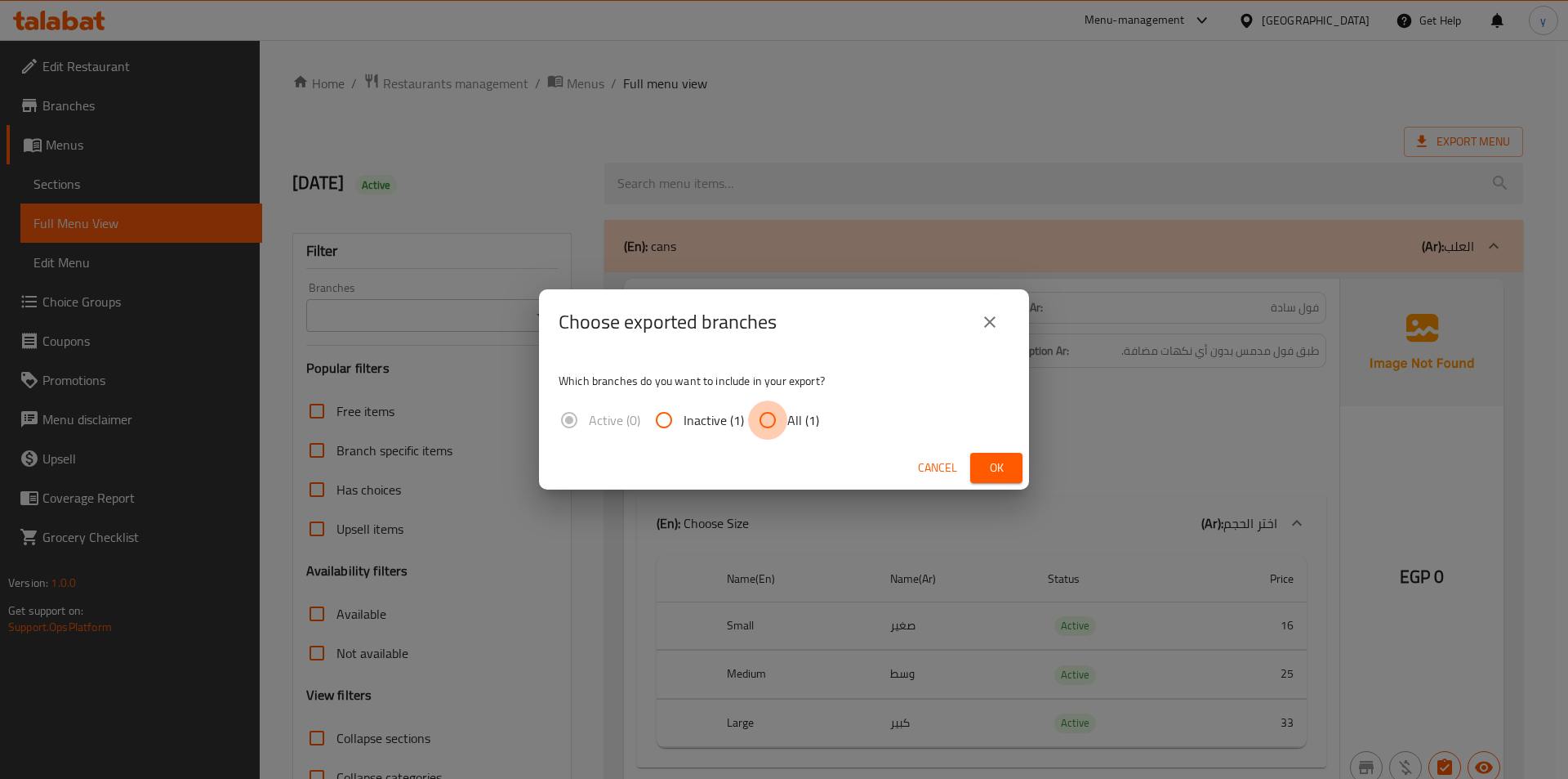
click at [774, 419] on input "All (1)" at bounding box center [768, 420] width 39 height 39
radio input "true"
click at [992, 462] on span "Ok" at bounding box center [997, 468] width 26 height 20
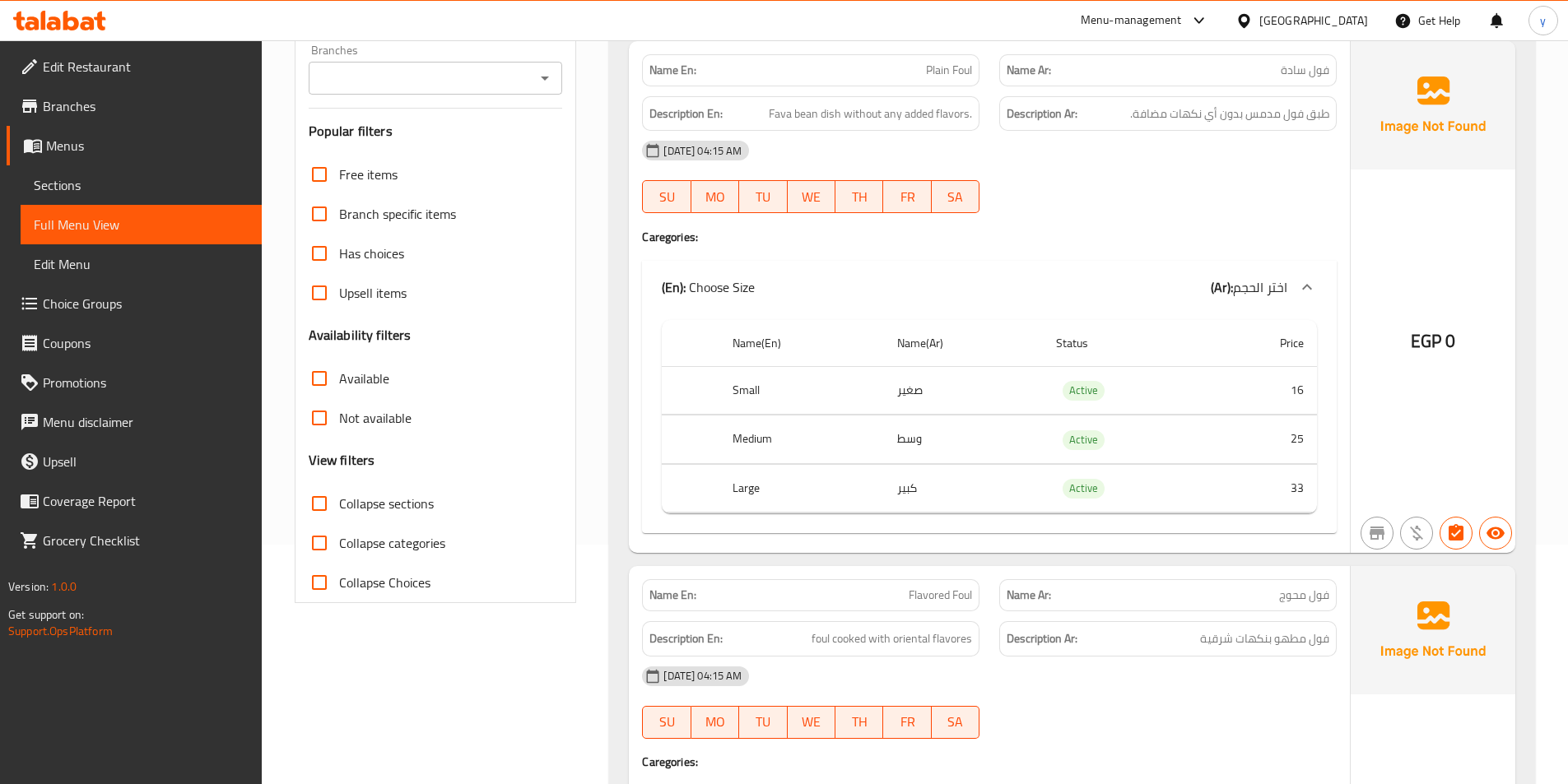
scroll to position [247, 0]
